Goal: Transaction & Acquisition: Book appointment/travel/reservation

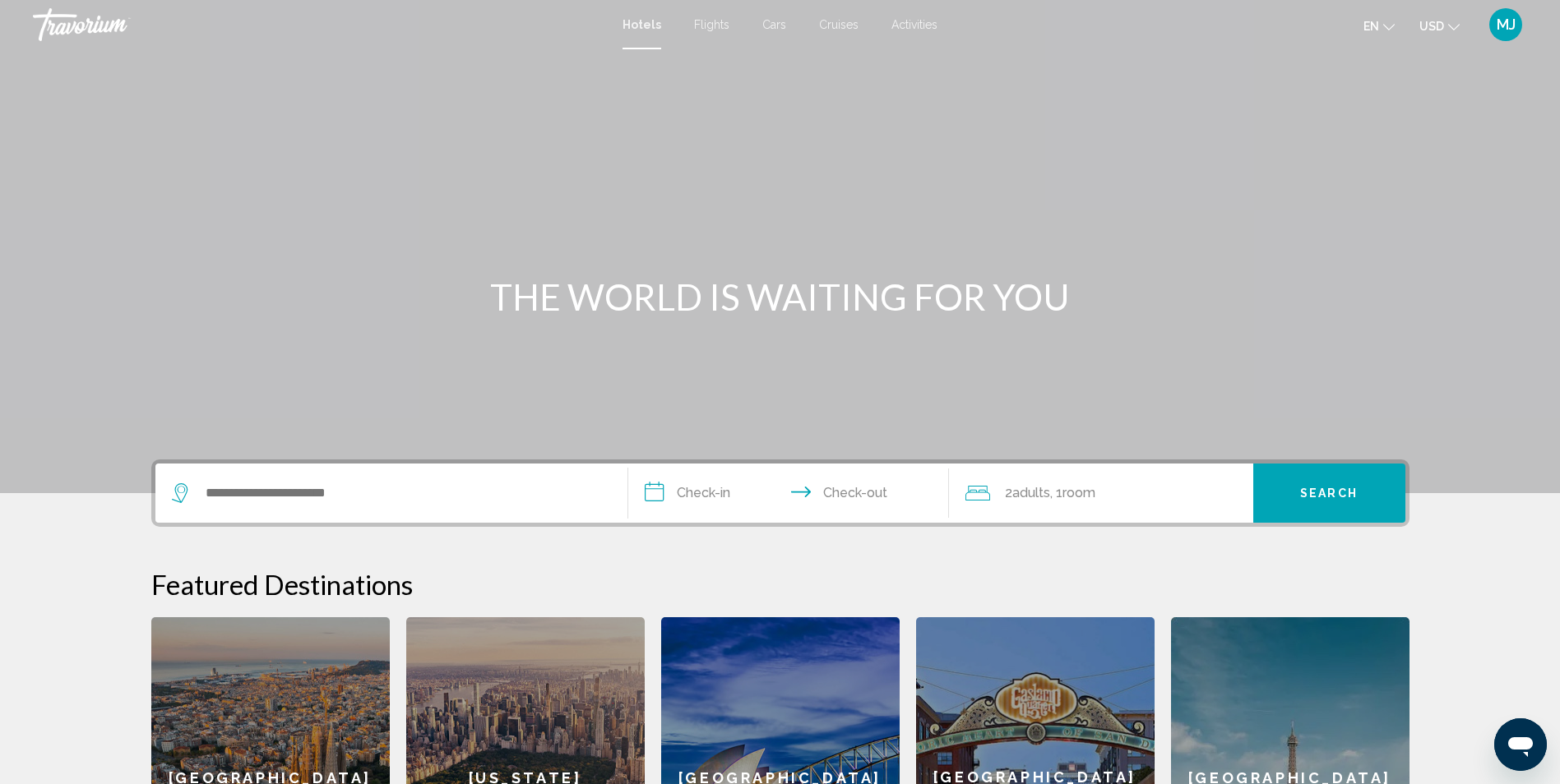
click at [1501, 23] on span "MJ" at bounding box center [1506, 24] width 19 height 16
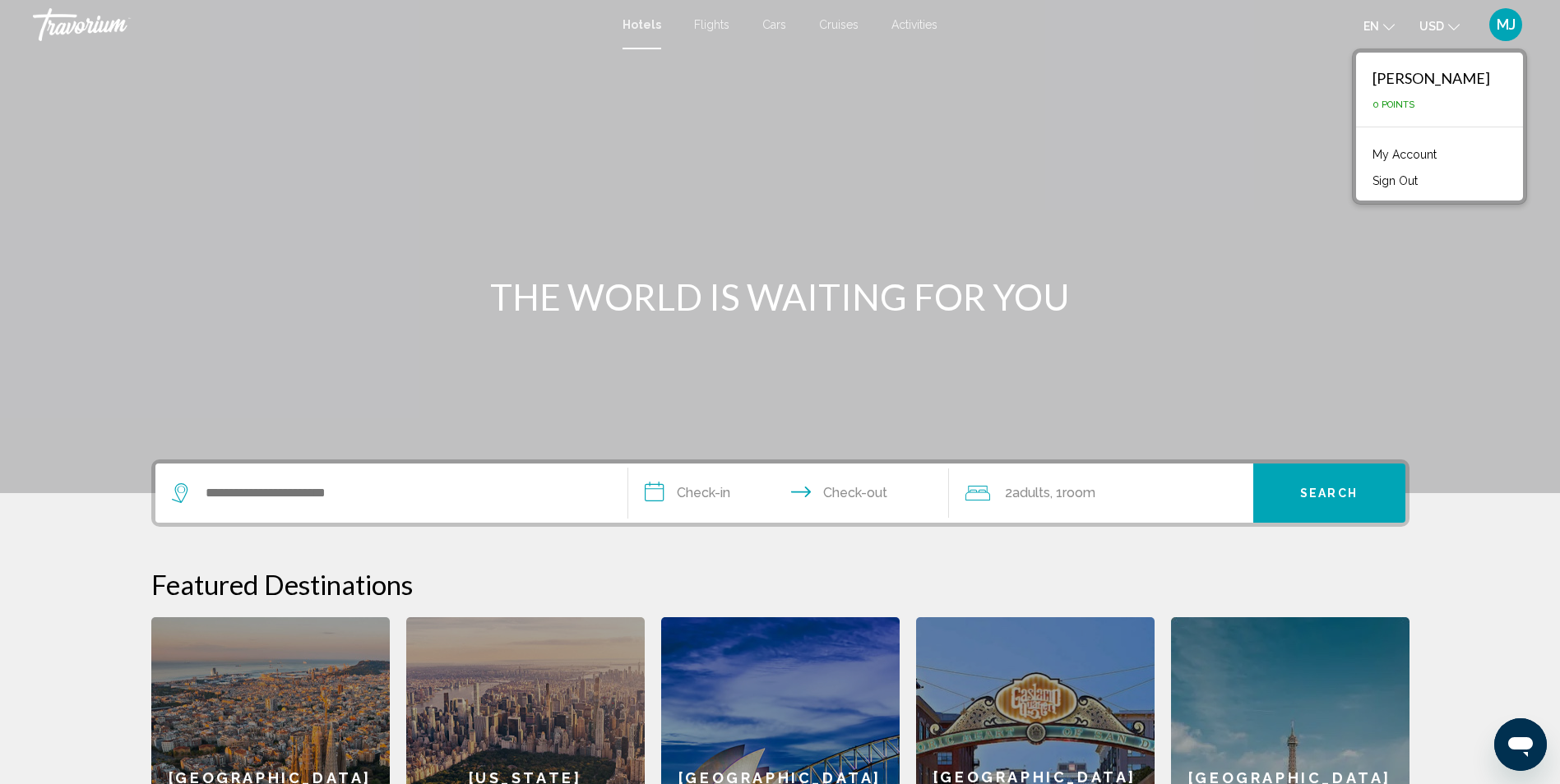
click at [1437, 157] on link "My Account" at bounding box center [1404, 155] width 80 height 22
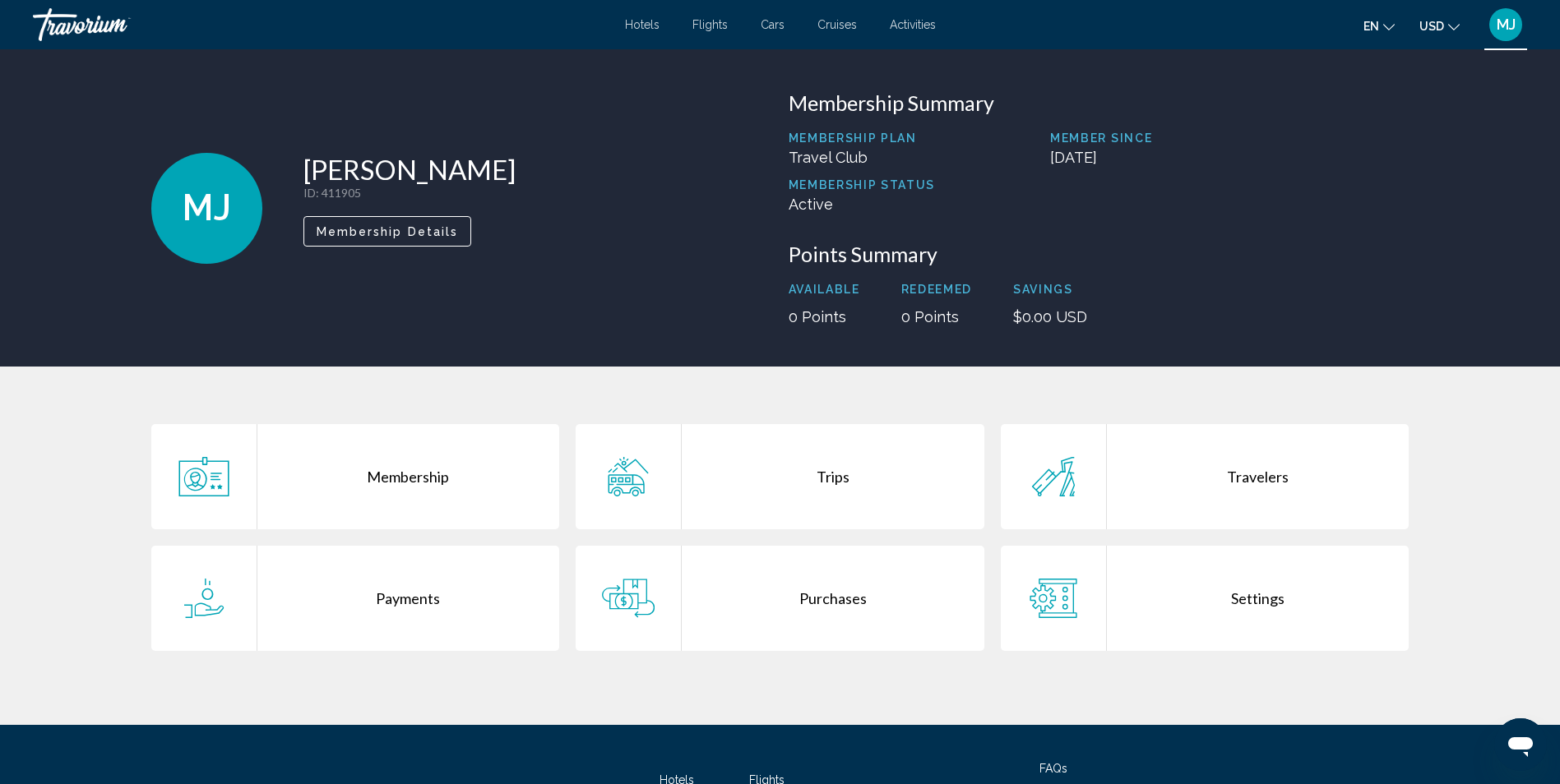
click at [824, 473] on div "Trips" at bounding box center [833, 477] width 303 height 105
click at [837, 598] on div "Purchases" at bounding box center [833, 599] width 303 height 105
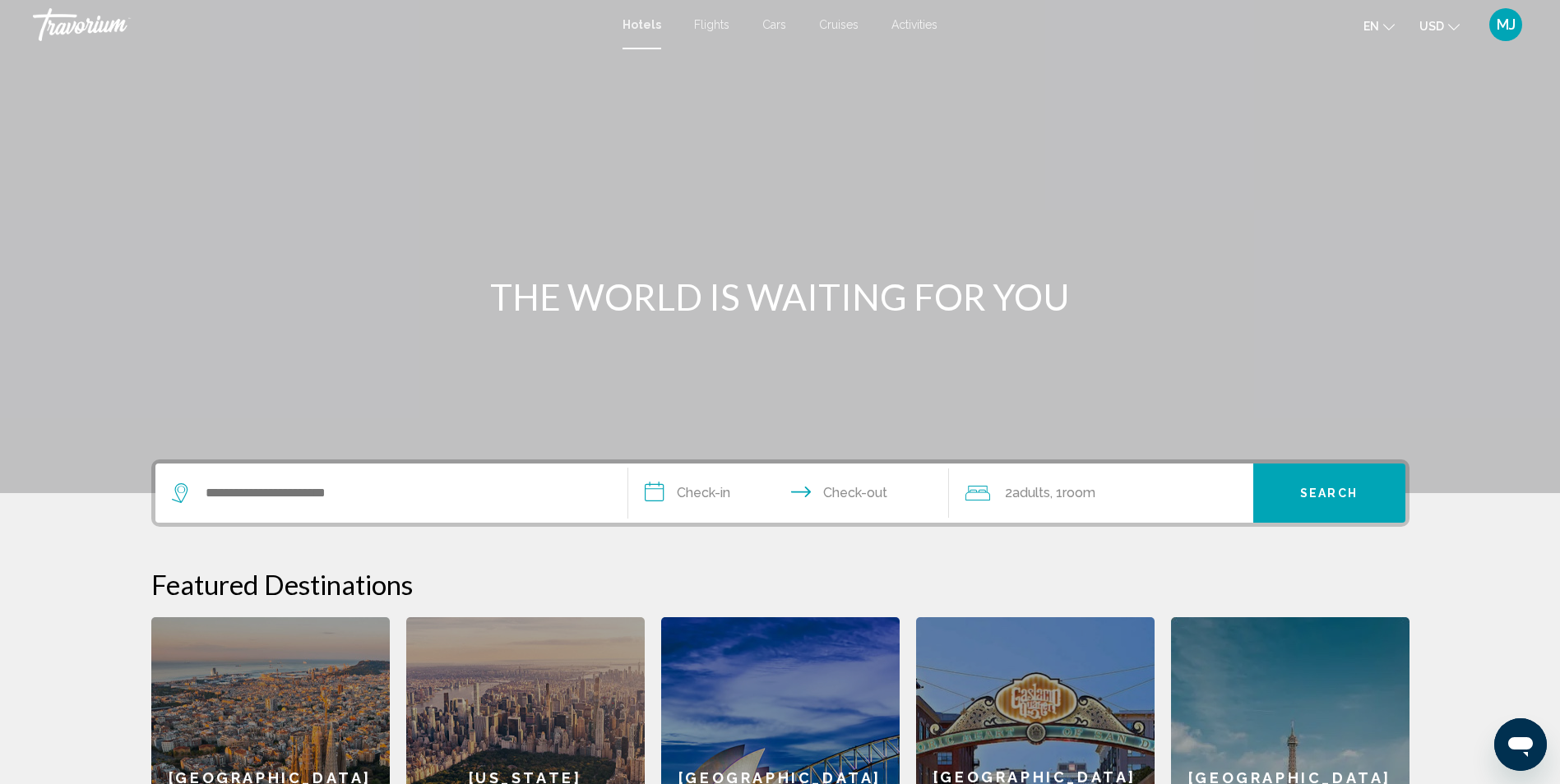
click at [723, 488] on input "**********" at bounding box center [792, 496] width 327 height 64
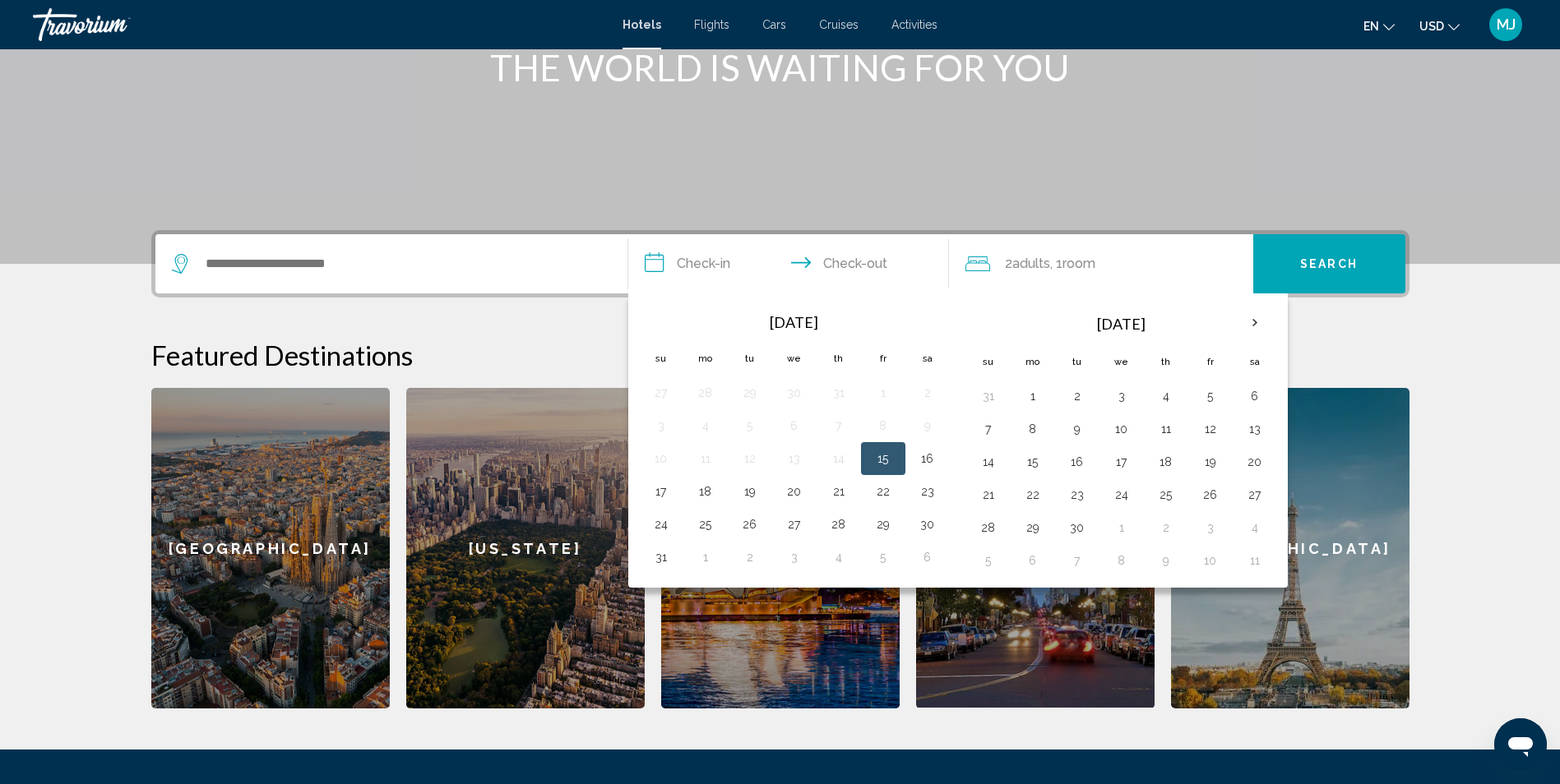
scroll to position [396, 0]
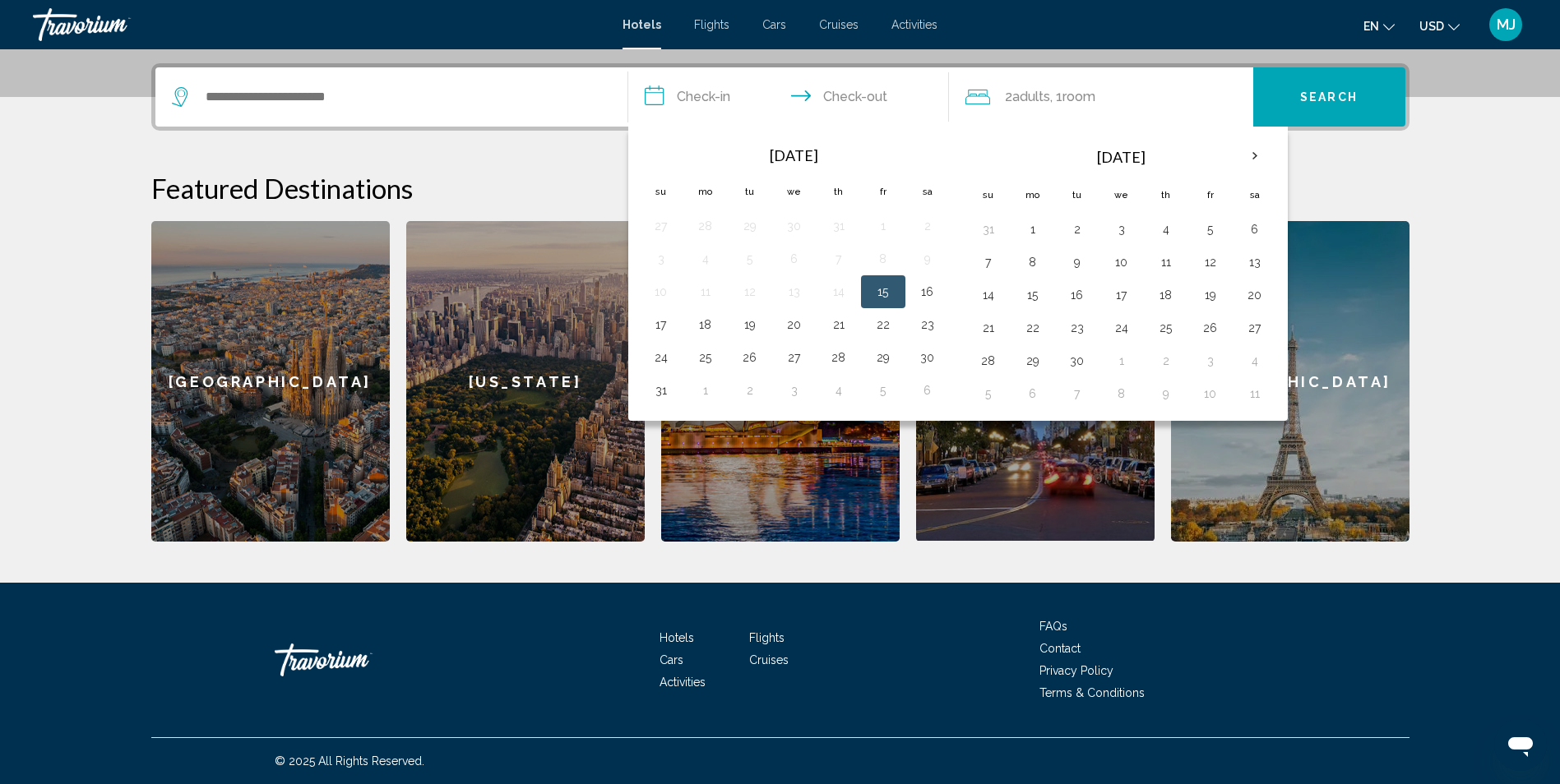
click at [881, 287] on button "15" at bounding box center [883, 291] width 26 height 23
click at [853, 89] on input "**********" at bounding box center [792, 99] width 327 height 64
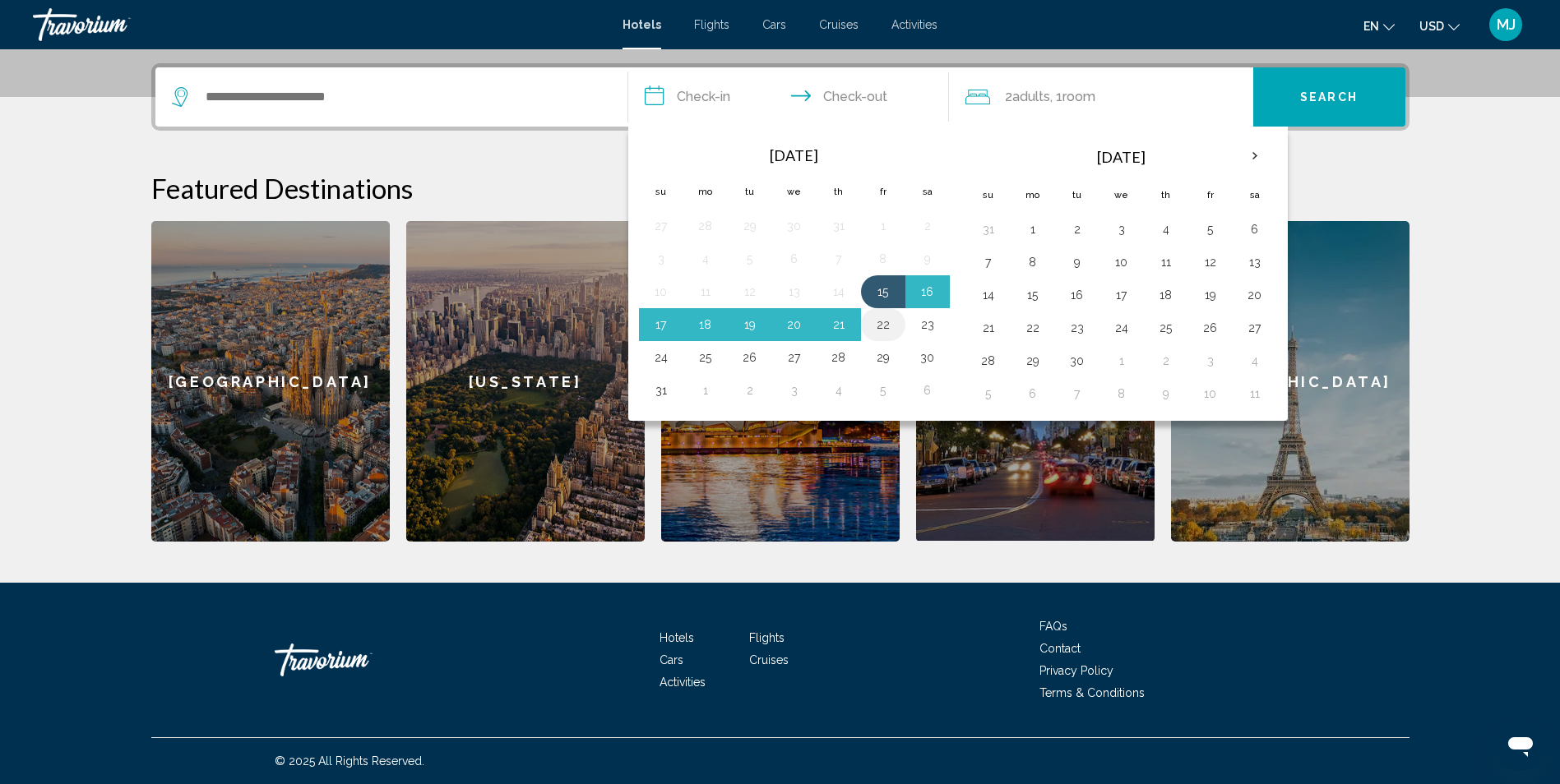
click at [884, 322] on button "22" at bounding box center [883, 324] width 26 height 23
type input "**********"
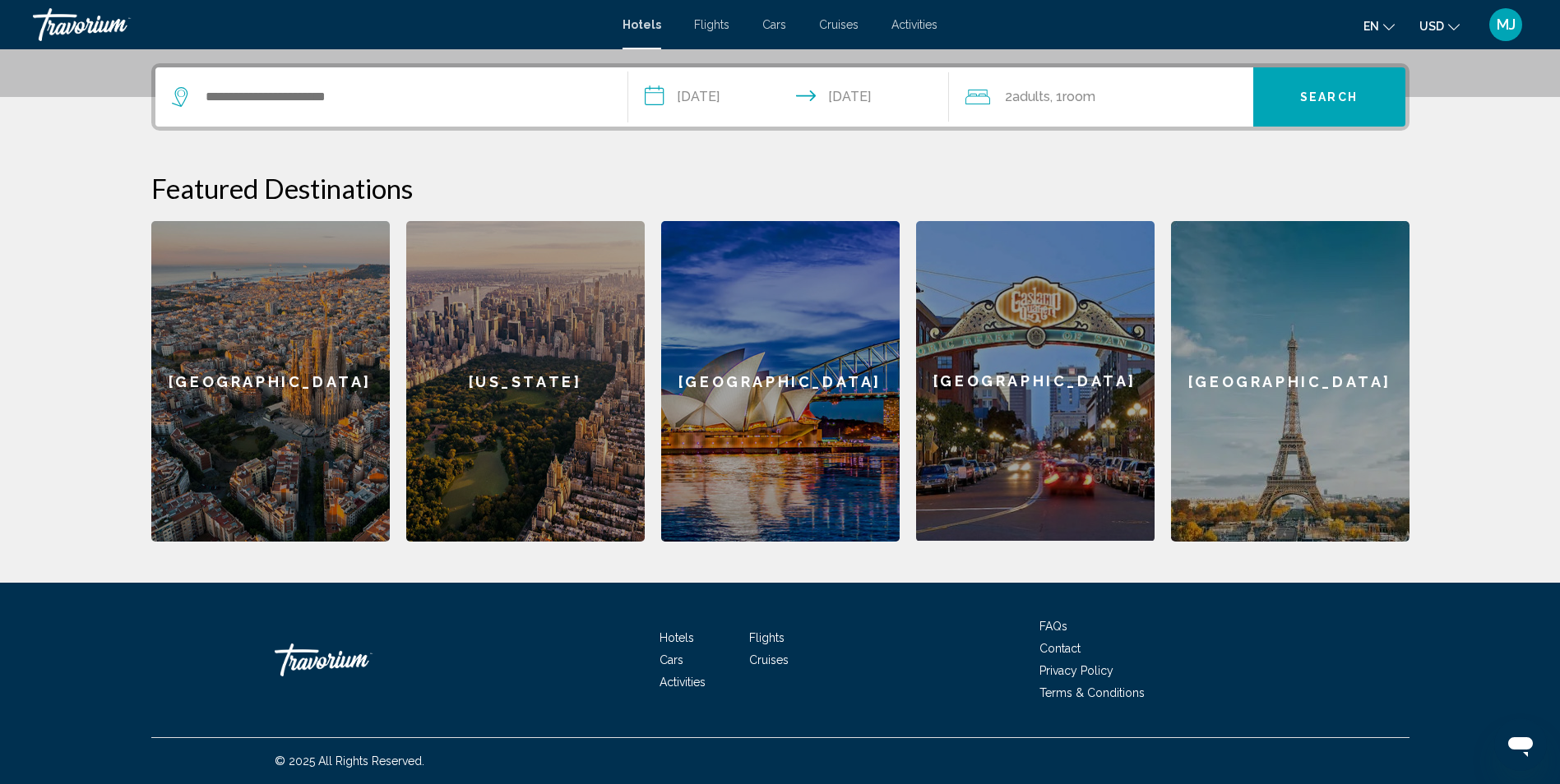
click at [1308, 86] on button "Search" at bounding box center [1329, 97] width 152 height 59
click at [472, 433] on div "[US_STATE]" at bounding box center [525, 382] width 239 height 321
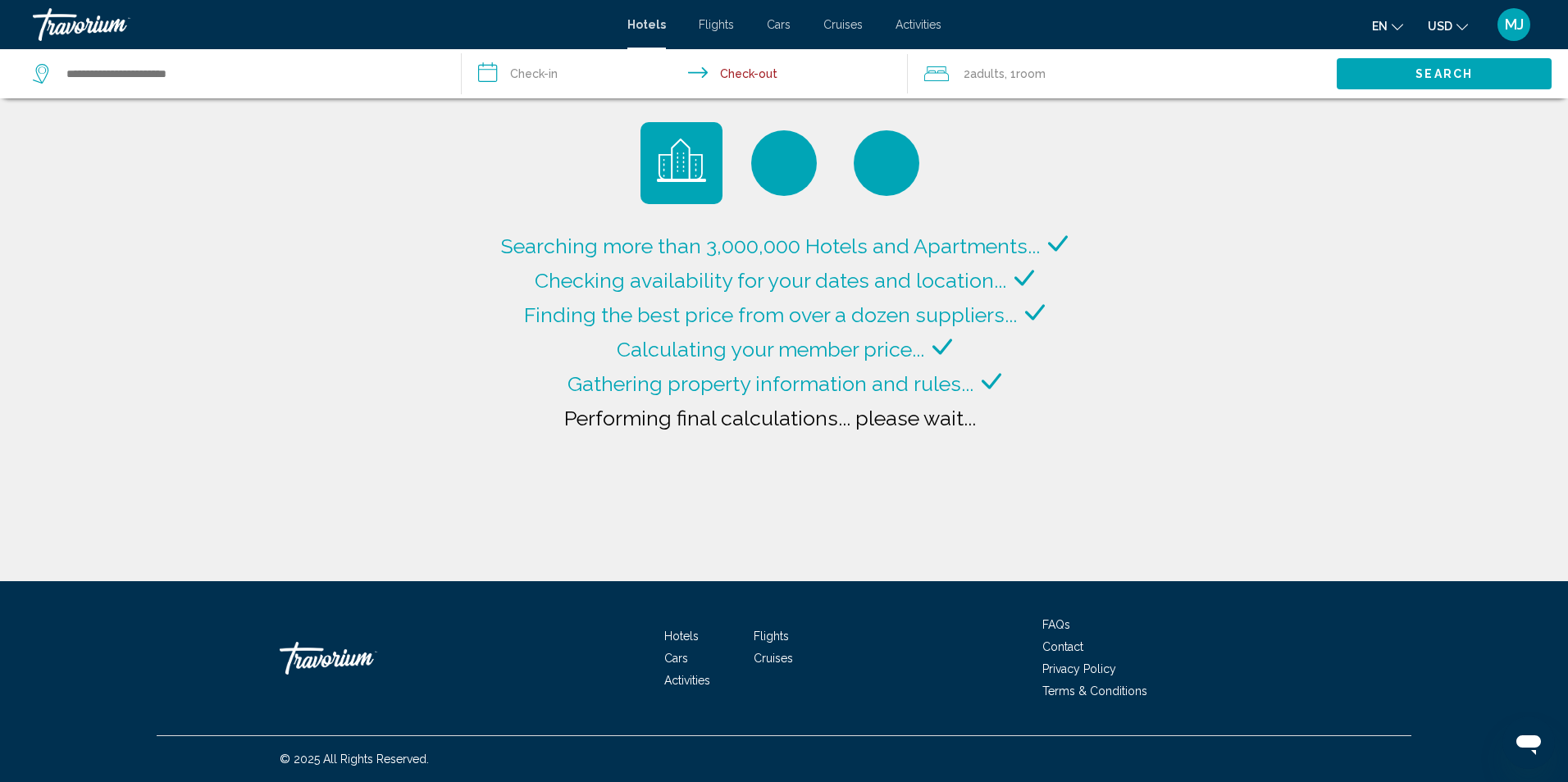
type input "**********"
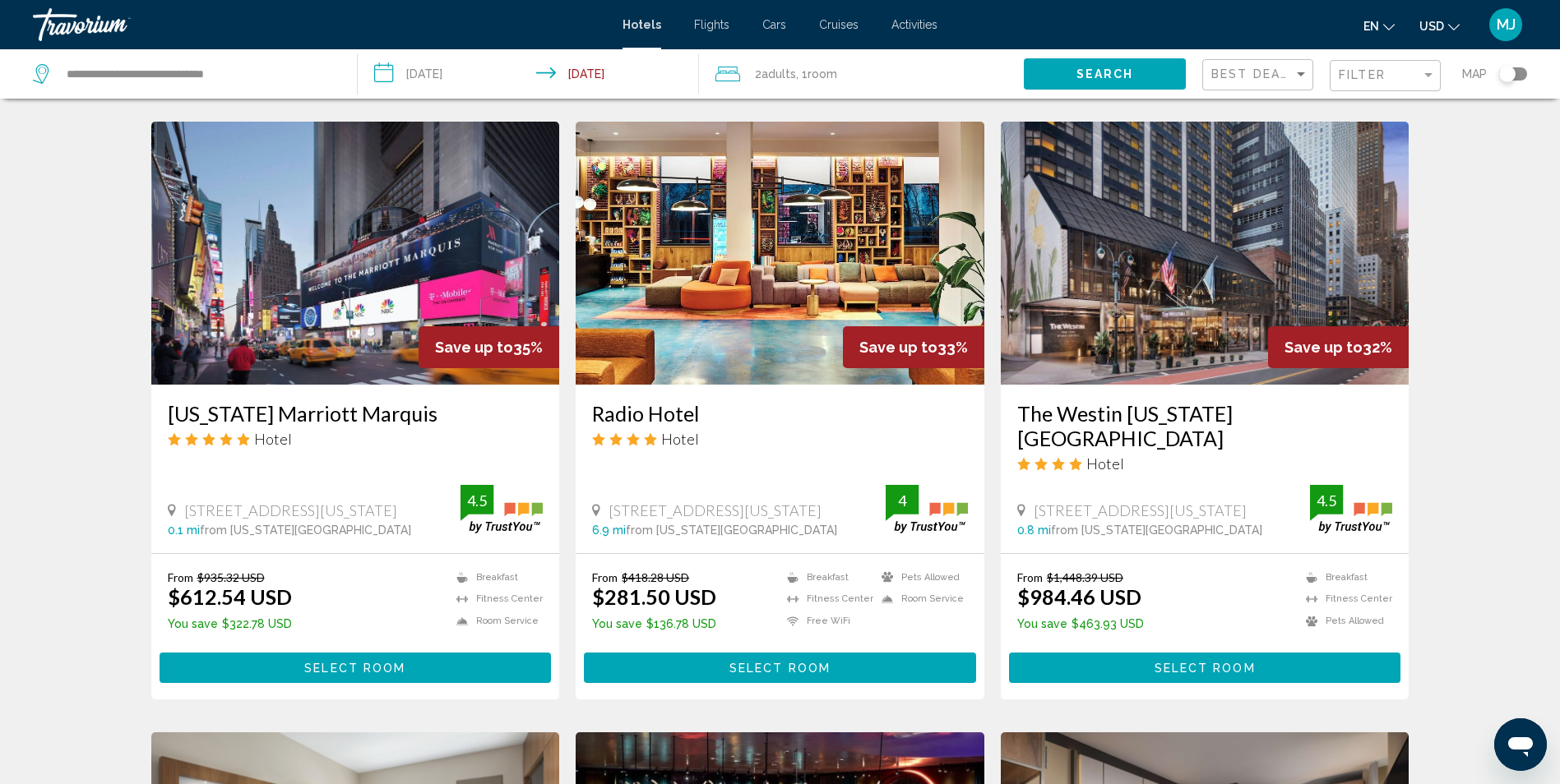
scroll to position [1316, 0]
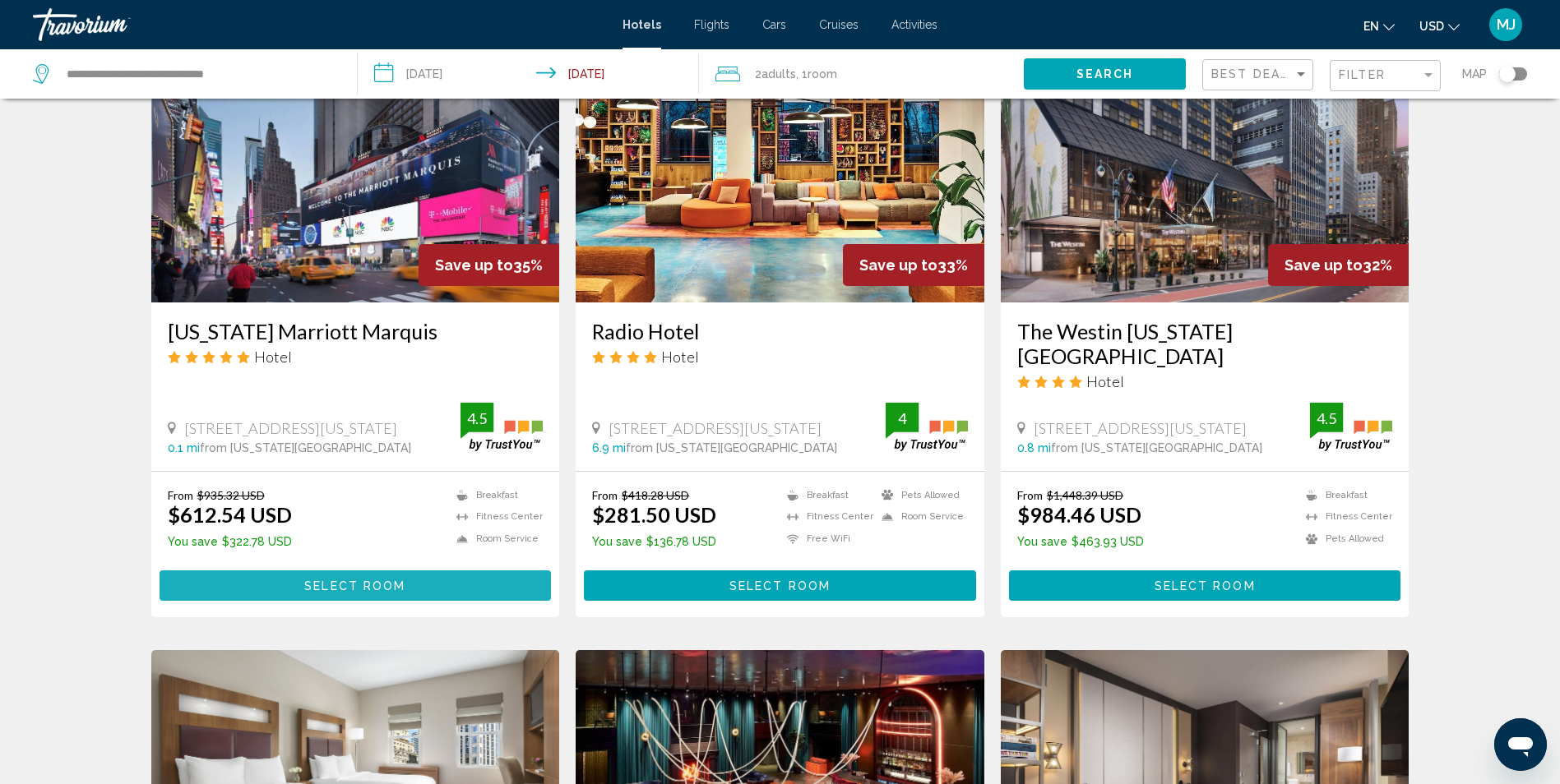
click at [317, 580] on span "Select Room" at bounding box center [355, 586] width 101 height 14
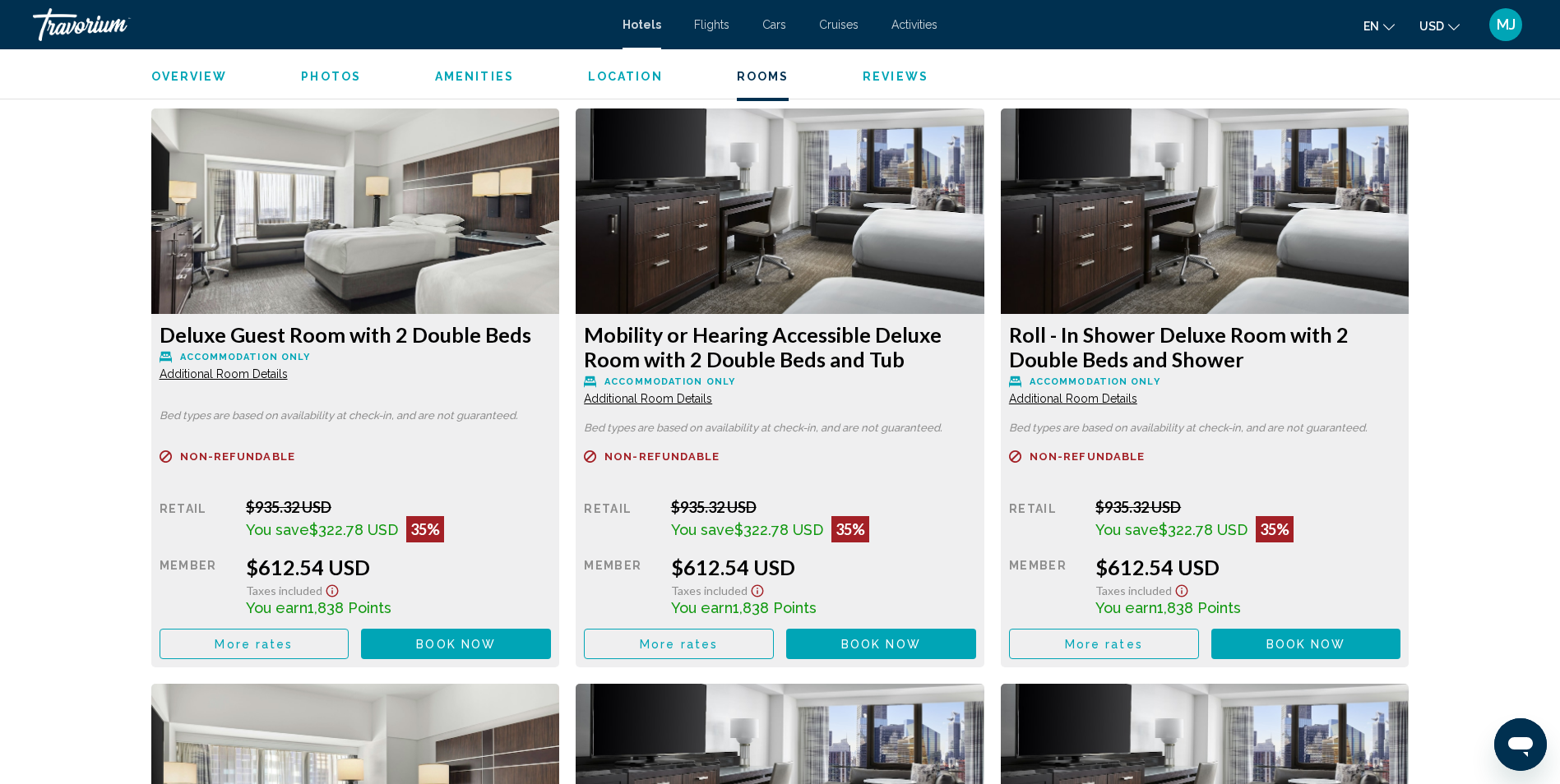
scroll to position [2302, 0]
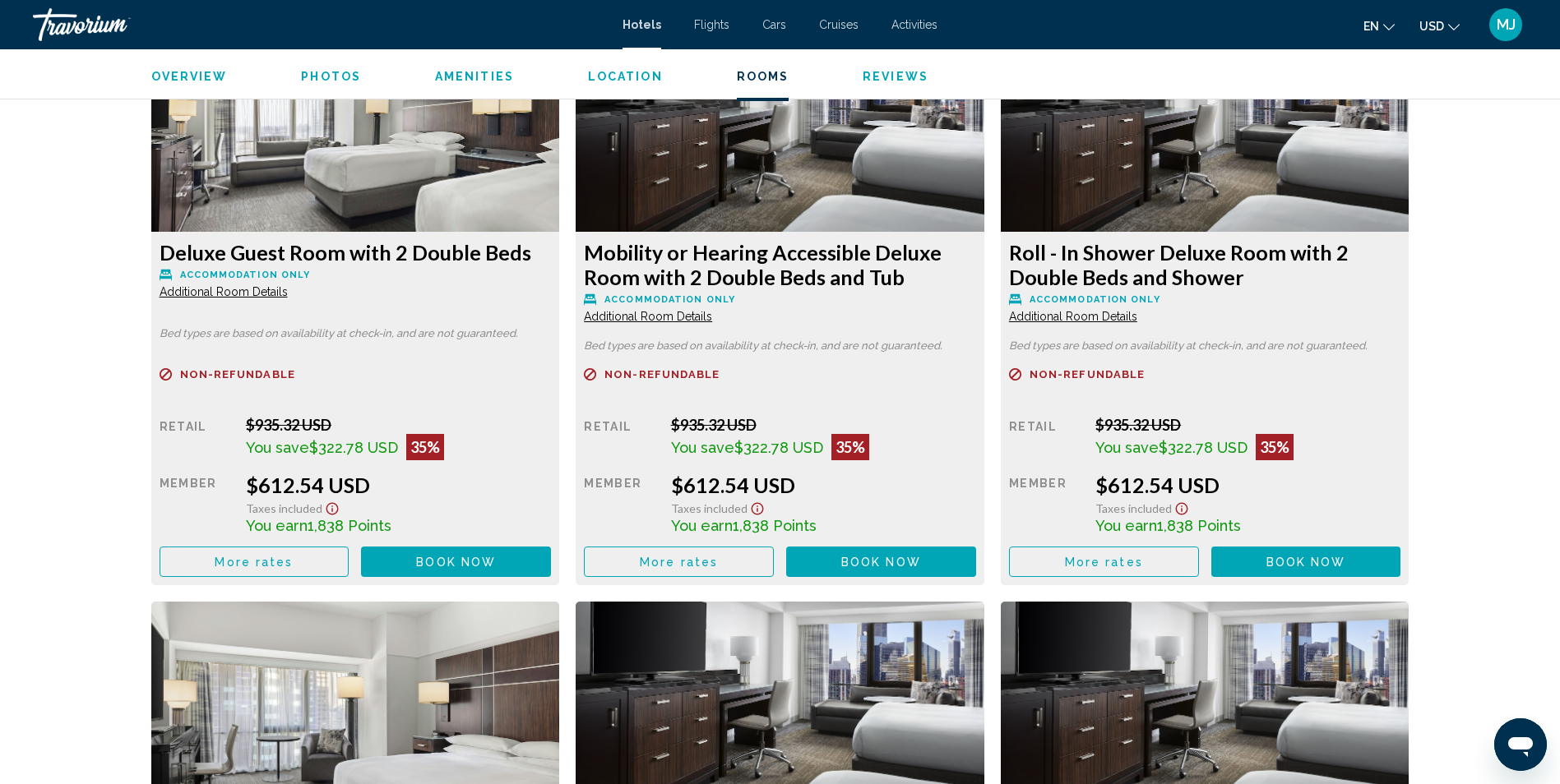
click at [472, 558] on span "Book now" at bounding box center [456, 562] width 80 height 14
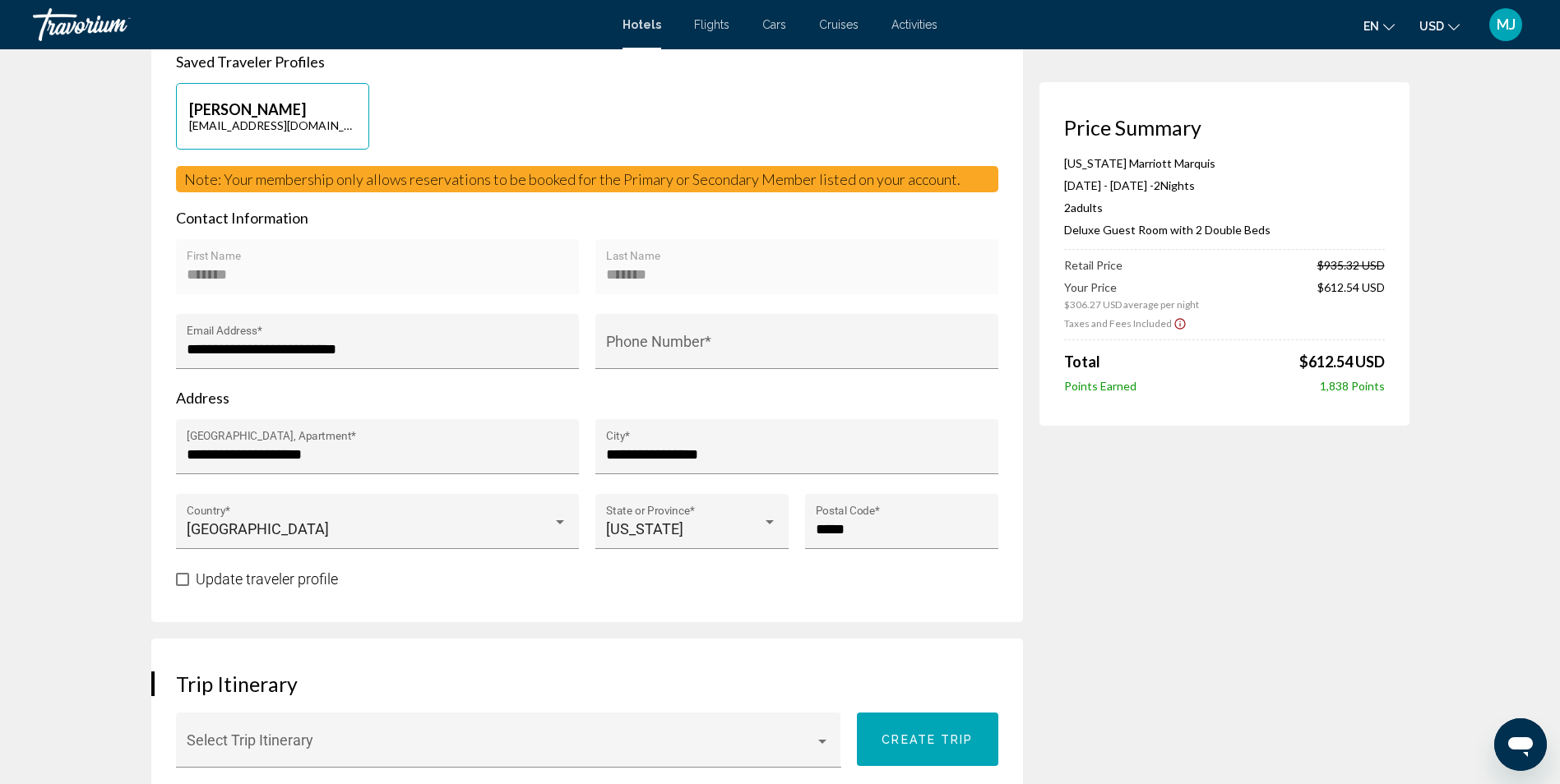
scroll to position [494, 0]
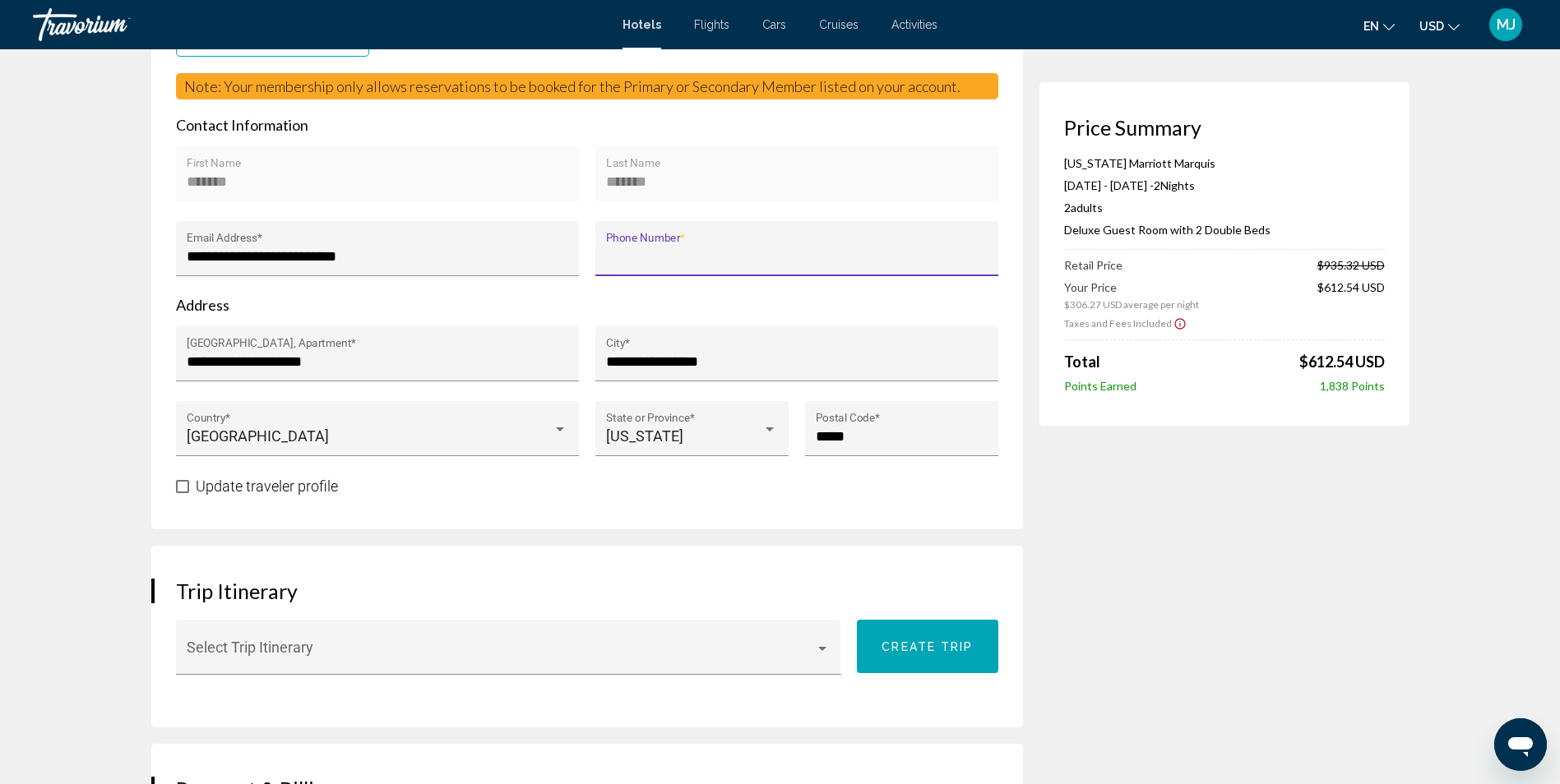
click at [648, 255] on input "Phone Number *" at bounding box center [796, 257] width 381 height 16
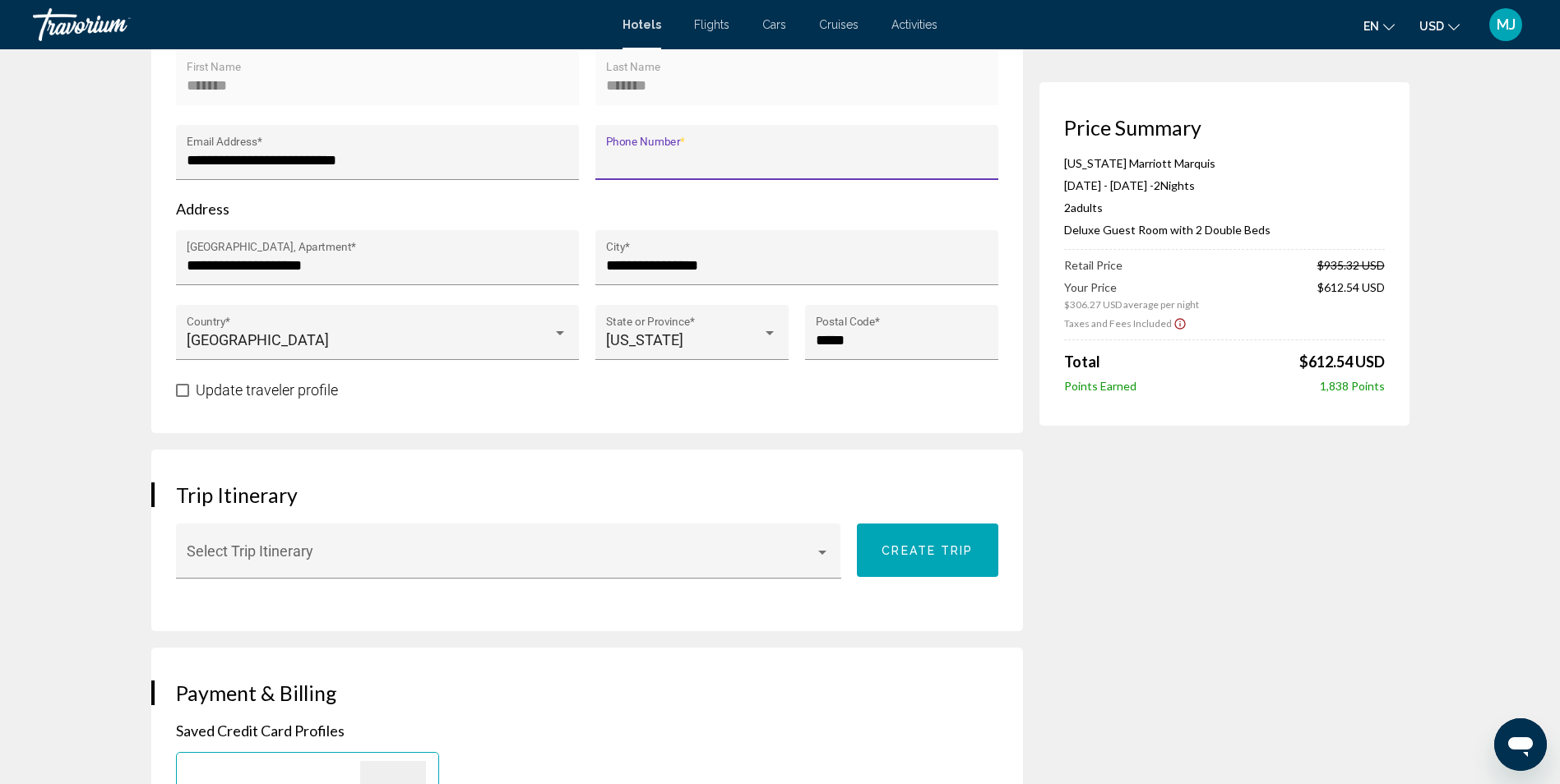
scroll to position [657, 0]
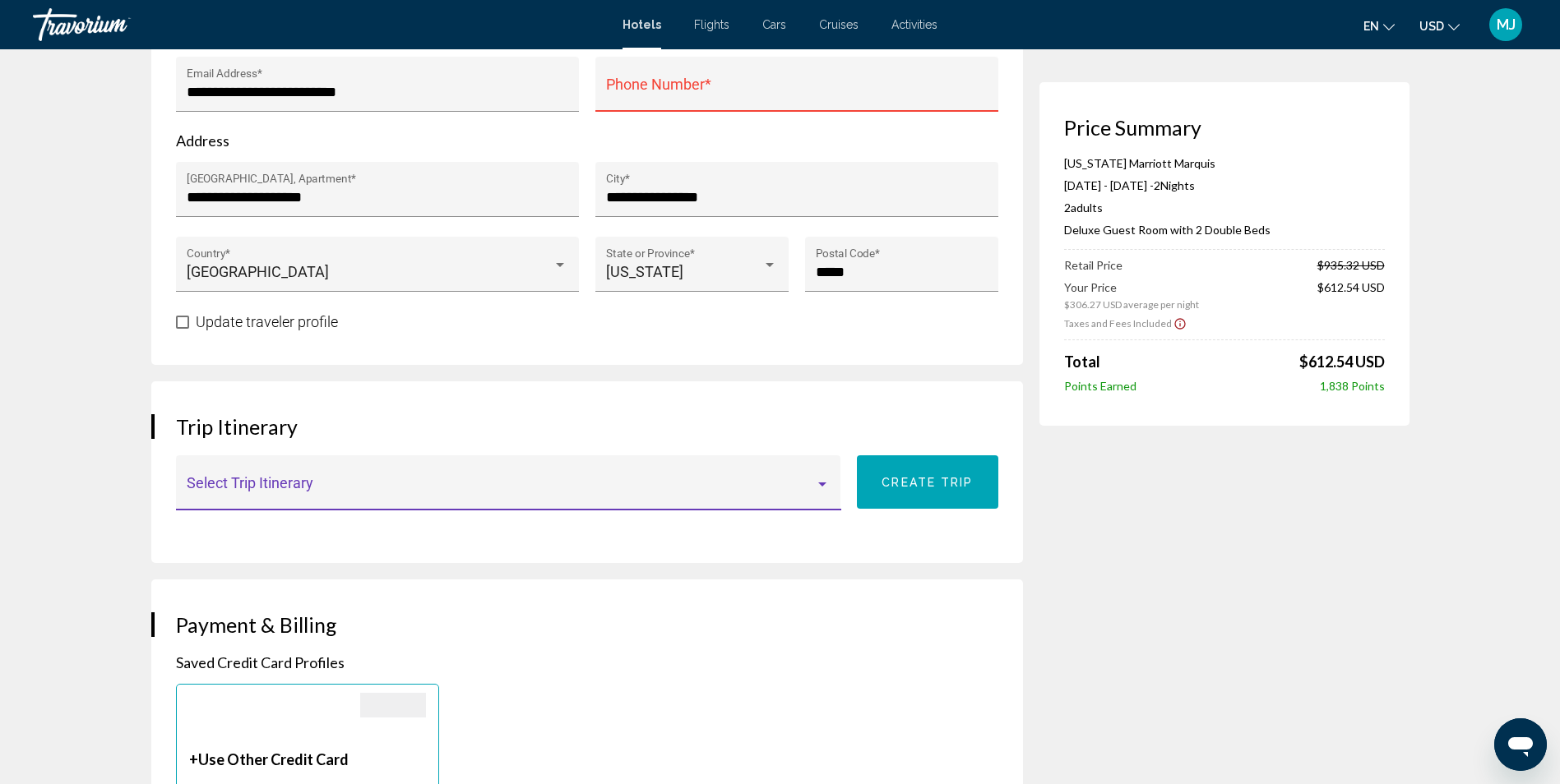
click at [823, 484] on div "Main content" at bounding box center [822, 485] width 8 height 5
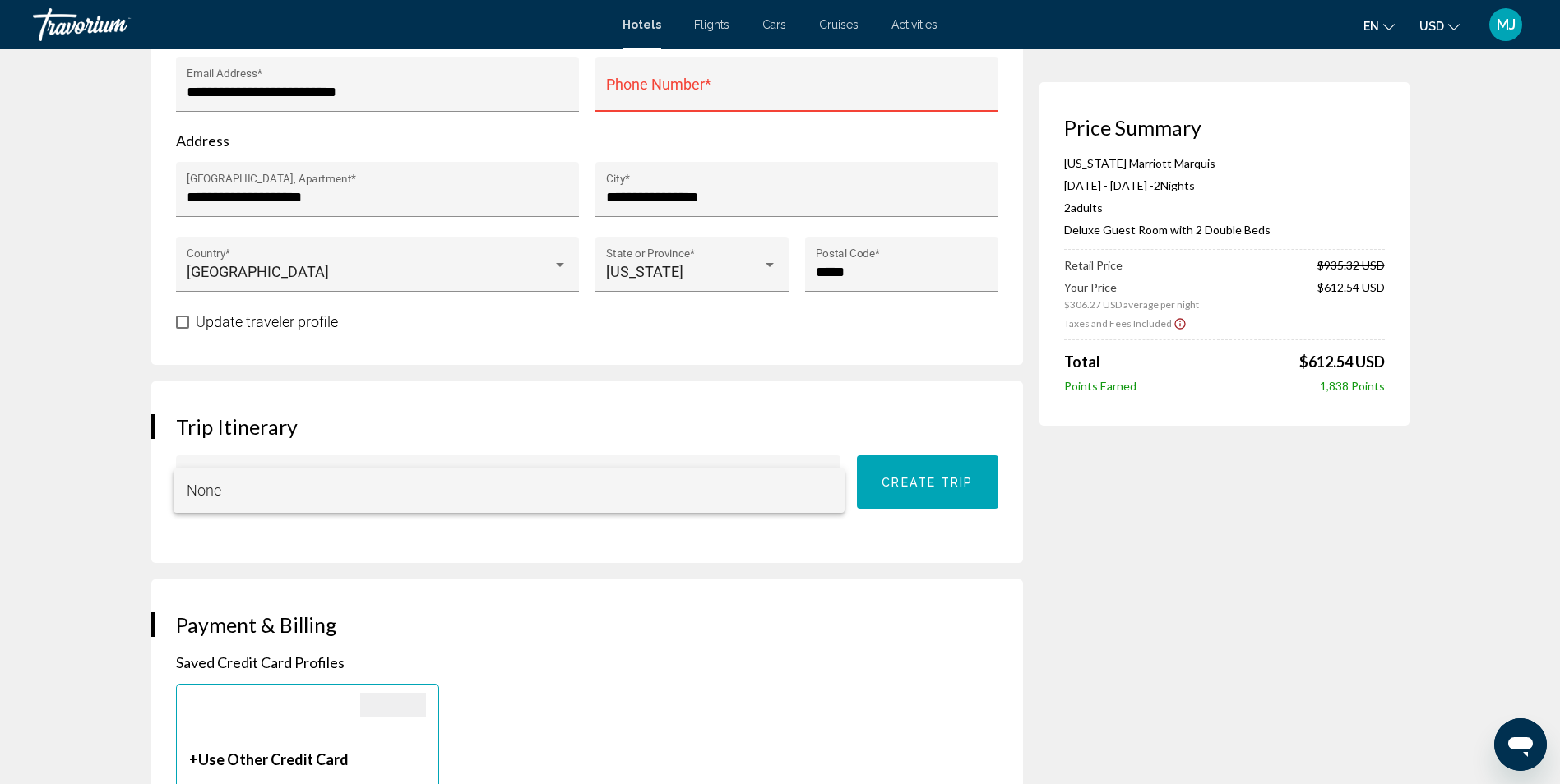
click at [781, 543] on div at bounding box center [780, 392] width 1560 height 784
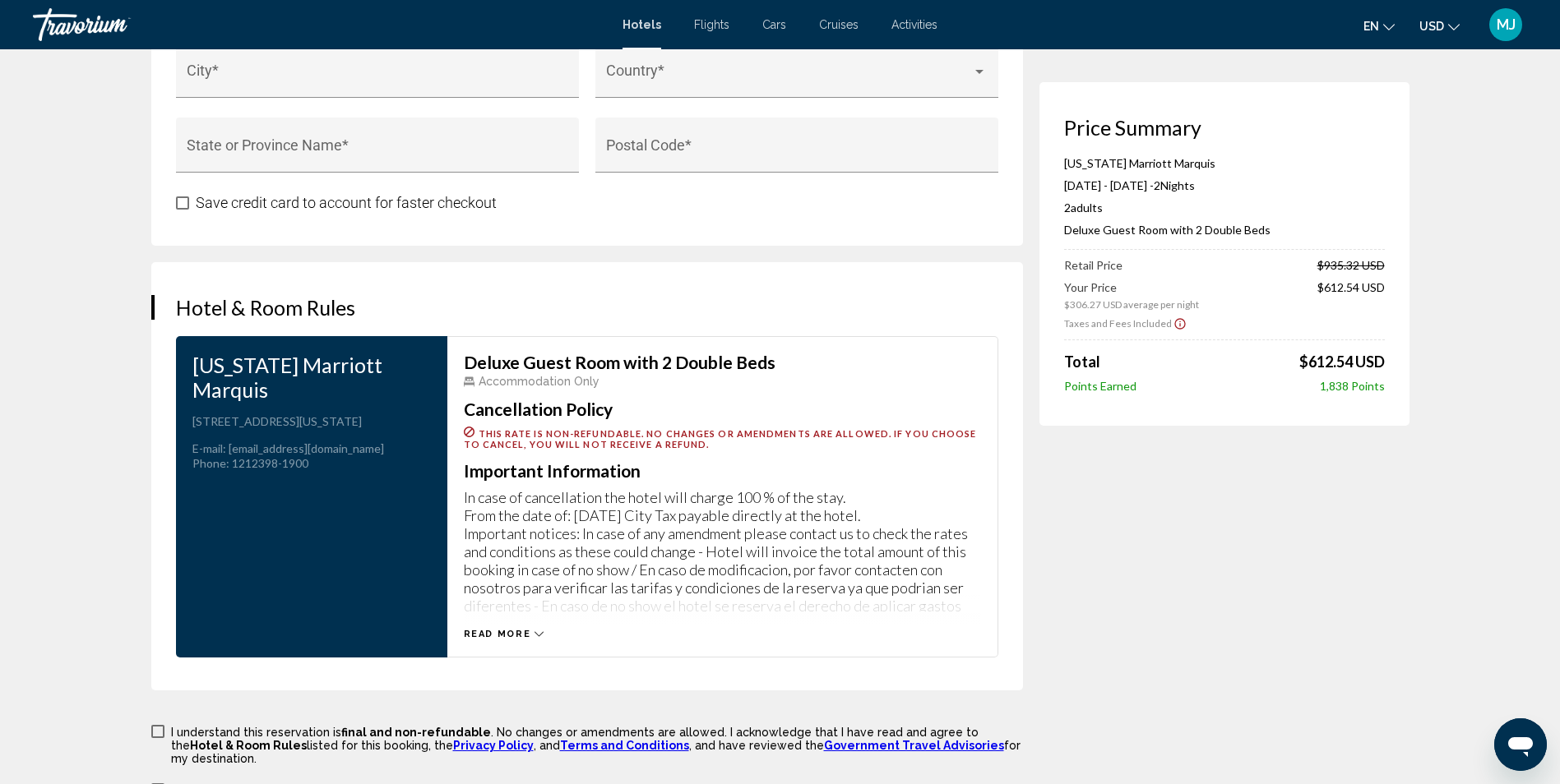
scroll to position [1973, 0]
